Goal: Find specific page/section: Find specific page/section

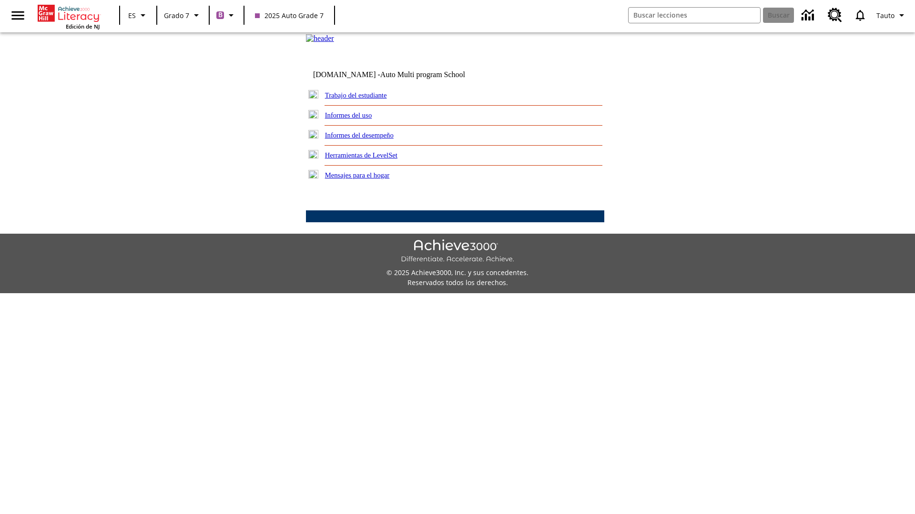
click at [367, 99] on link "Trabajo del estudiante" at bounding box center [356, 95] width 62 height 8
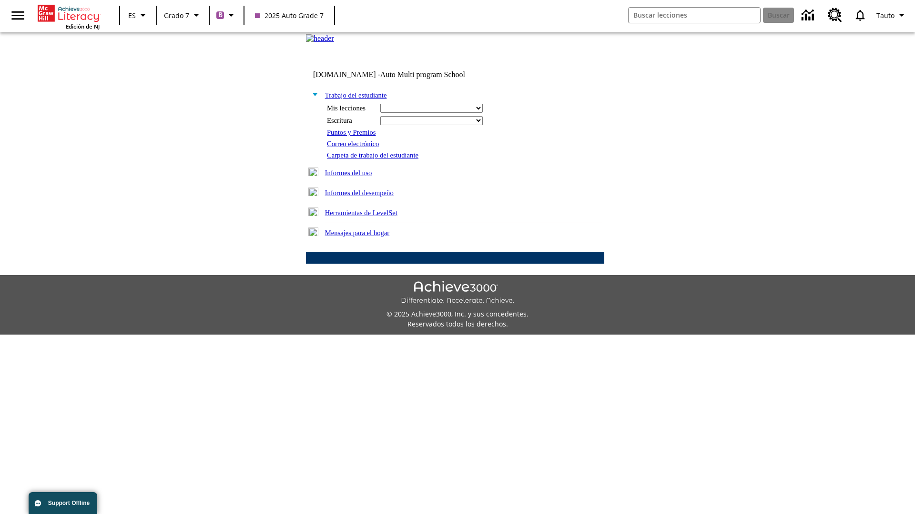
click at [356, 148] on link "Correo electrónico" at bounding box center [353, 144] width 52 height 8
